Goal: Information Seeking & Learning: Learn about a topic

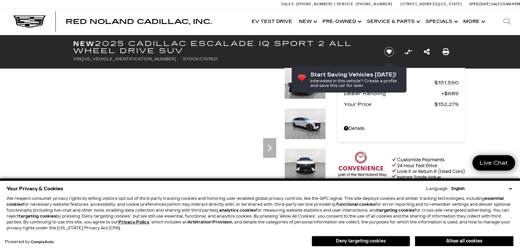
click at [373, 236] on button "Deny targeting cookies" at bounding box center [361, 241] width 98 height 10
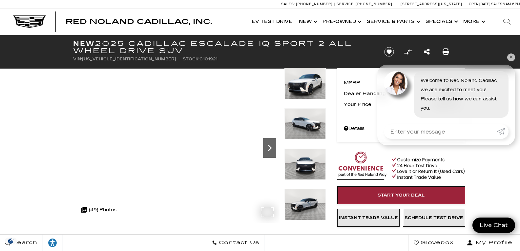
click at [273, 149] on icon "Next" at bounding box center [269, 147] width 13 height 13
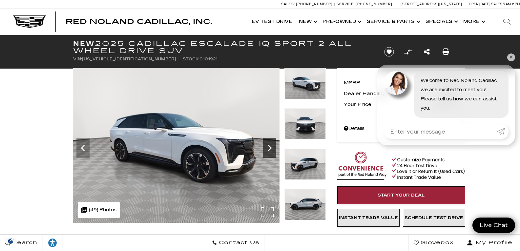
click at [273, 149] on icon "Next" at bounding box center [269, 147] width 13 height 13
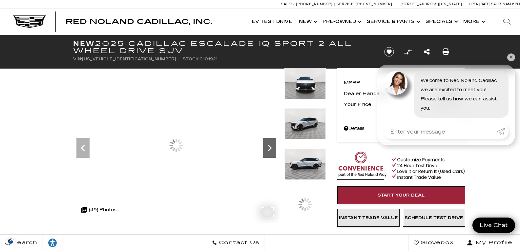
click at [273, 149] on icon "Next" at bounding box center [269, 147] width 13 height 13
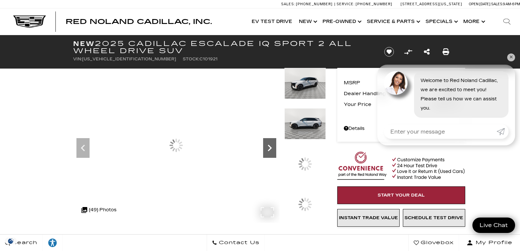
click at [273, 149] on icon "Next" at bounding box center [269, 147] width 13 height 13
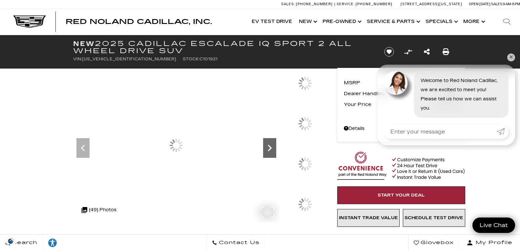
click at [273, 149] on icon "Next" at bounding box center [269, 147] width 13 height 13
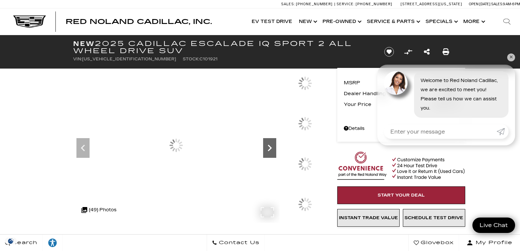
click at [273, 149] on icon "Next" at bounding box center [269, 147] width 13 height 13
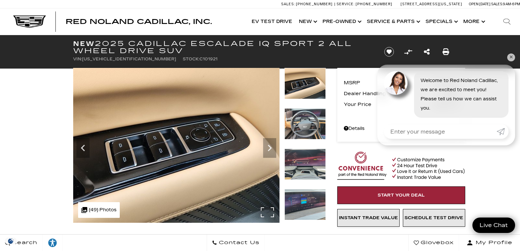
click at [90, 144] on img at bounding box center [176, 145] width 206 height 155
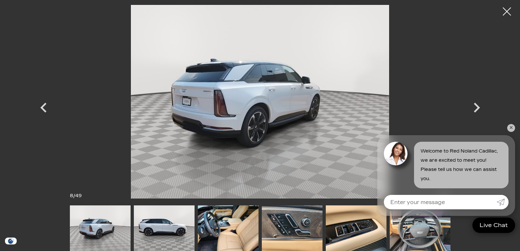
click at [235, 223] on img at bounding box center [228, 228] width 61 height 46
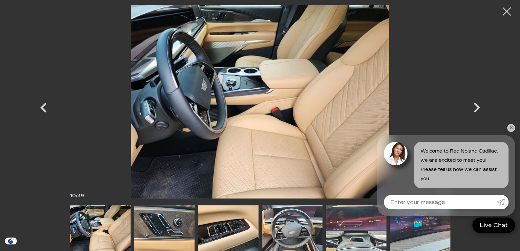
click at [308, 228] on img at bounding box center [292, 228] width 61 height 46
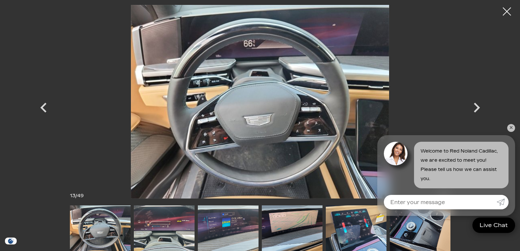
click at [356, 234] on img at bounding box center [356, 228] width 61 height 46
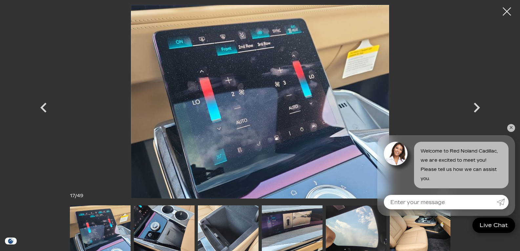
scroll to position [66, 0]
click at [344, 239] on img at bounding box center [356, 228] width 61 height 46
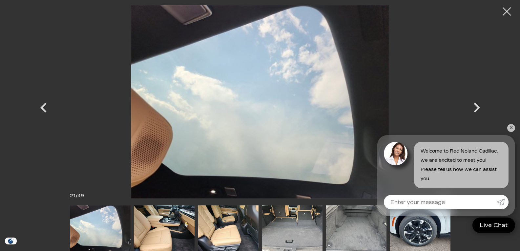
click at [344, 239] on img at bounding box center [356, 228] width 61 height 46
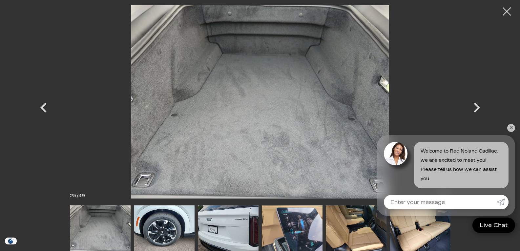
click at [149, 230] on img at bounding box center [164, 228] width 61 height 46
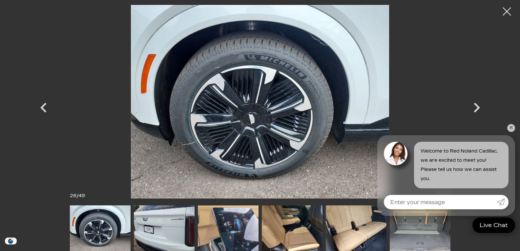
click at [203, 238] on img at bounding box center [228, 228] width 61 height 46
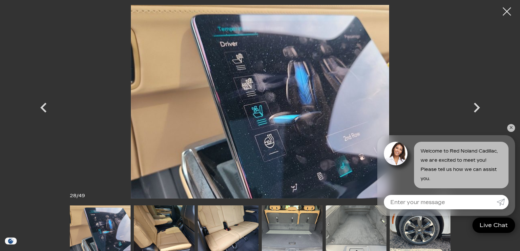
click at [208, 234] on img at bounding box center [228, 228] width 61 height 46
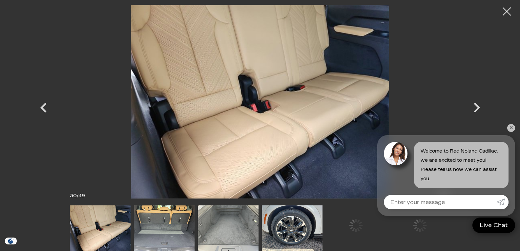
click at [208, 234] on img at bounding box center [228, 228] width 61 height 46
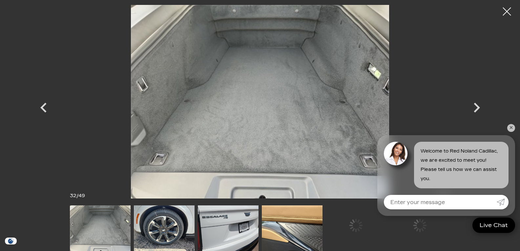
click at [214, 233] on img at bounding box center [228, 228] width 61 height 46
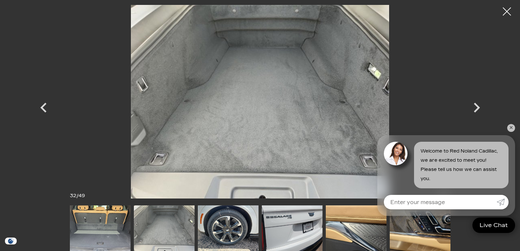
click at [250, 236] on img at bounding box center [228, 228] width 61 height 46
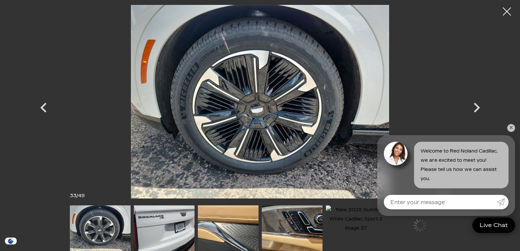
click at [210, 227] on img at bounding box center [228, 228] width 61 height 46
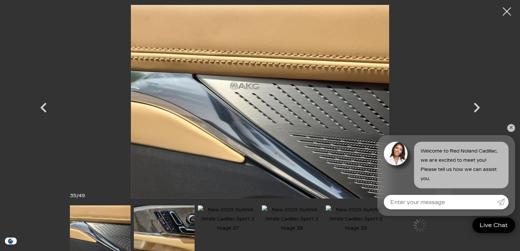
click at [210, 227] on img at bounding box center [228, 219] width 61 height 28
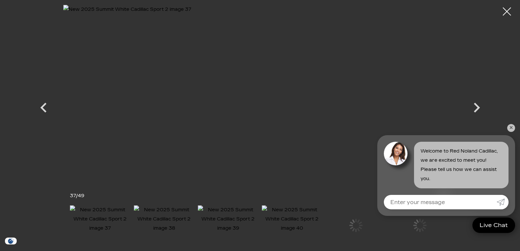
click at [180, 224] on img at bounding box center [164, 219] width 61 height 28
